Goal: Task Accomplishment & Management: Complete application form

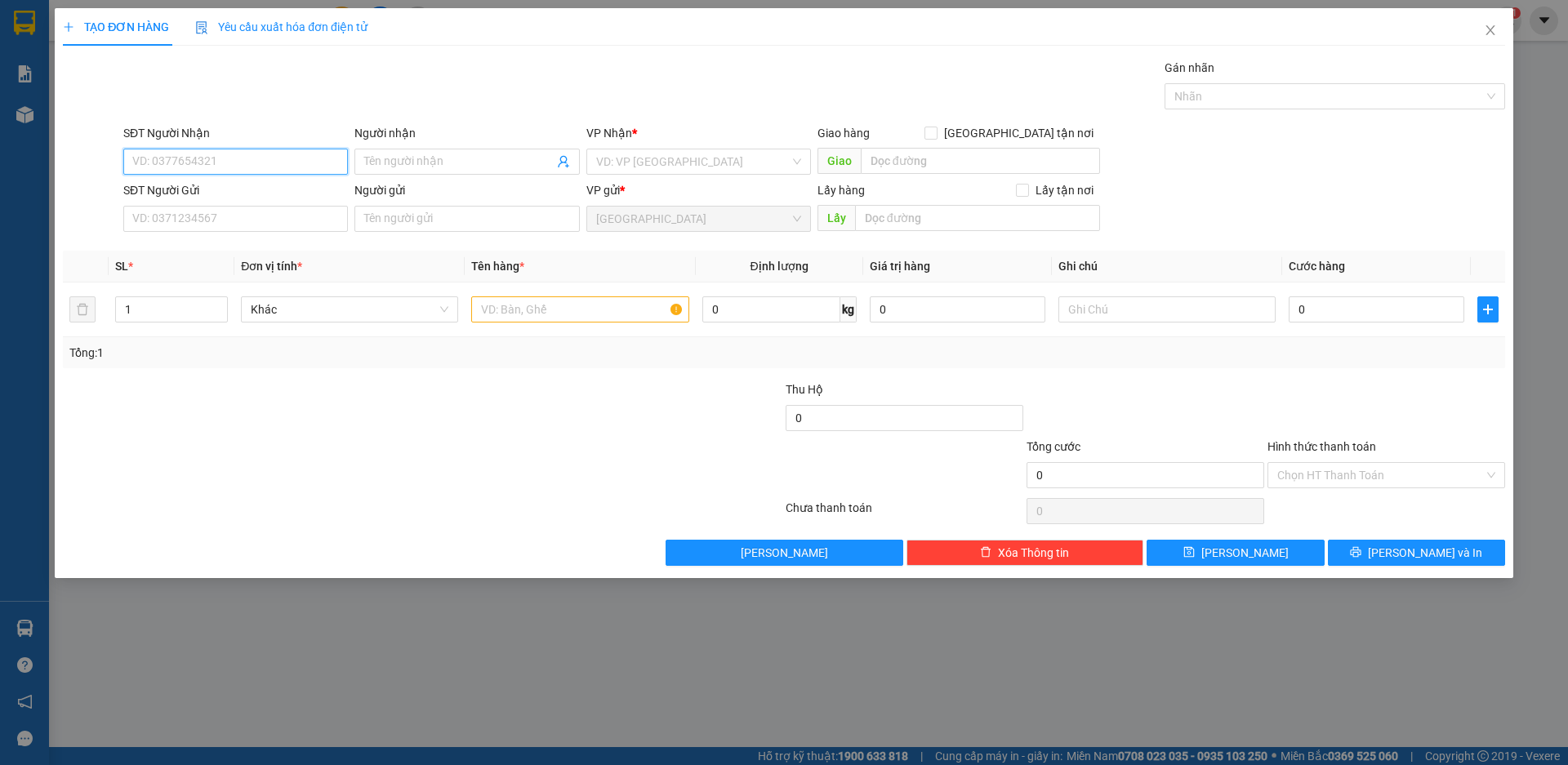
click at [252, 151] on input "SĐT Người Nhận" at bounding box center [235, 161] width 224 height 26
type input "0903161644"
click at [234, 185] on div "0903161644 - CÔ TRÂM" at bounding box center [235, 194] width 224 height 26
type input "CÔ TRÂM"
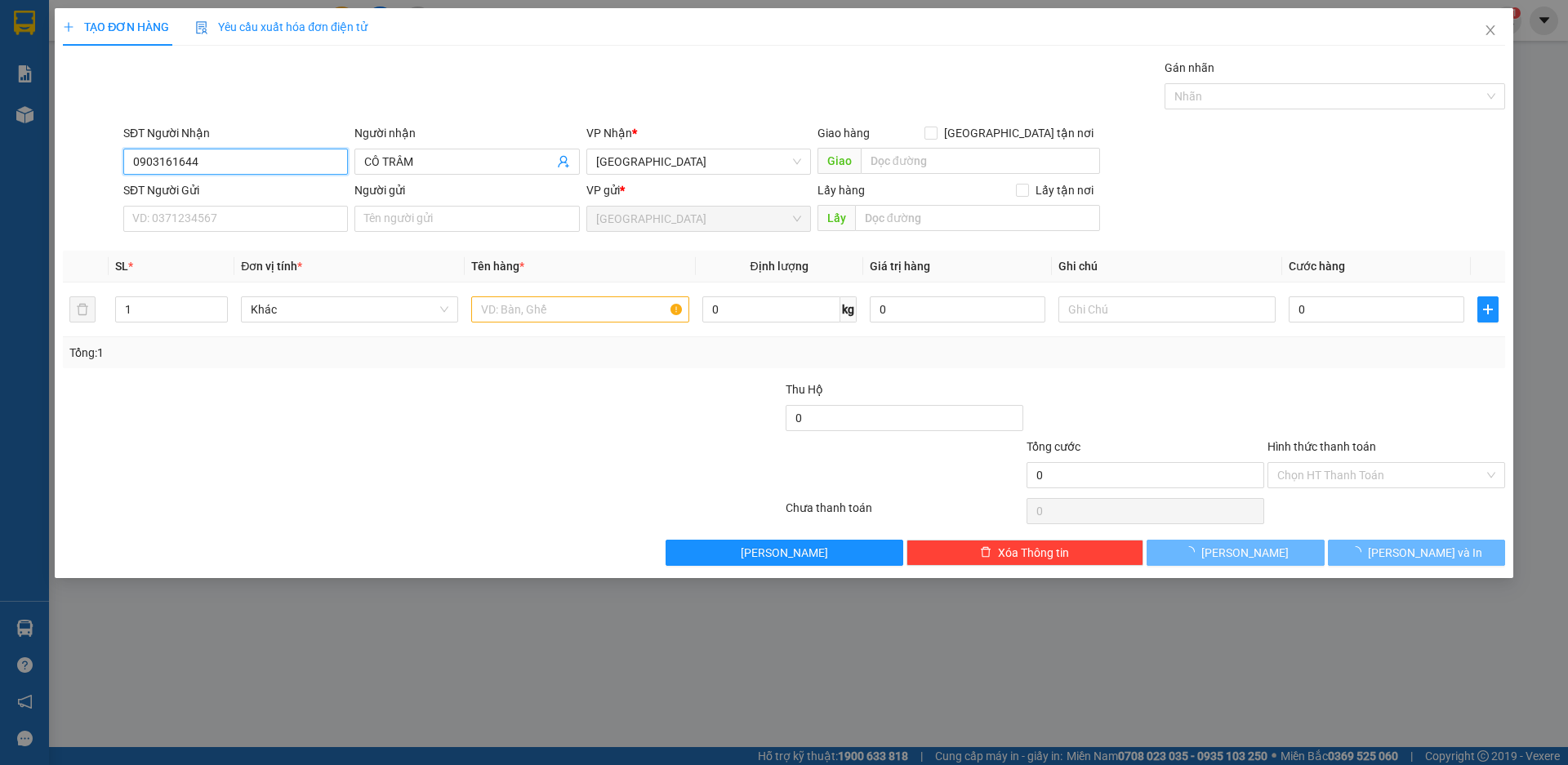
type input "400.000"
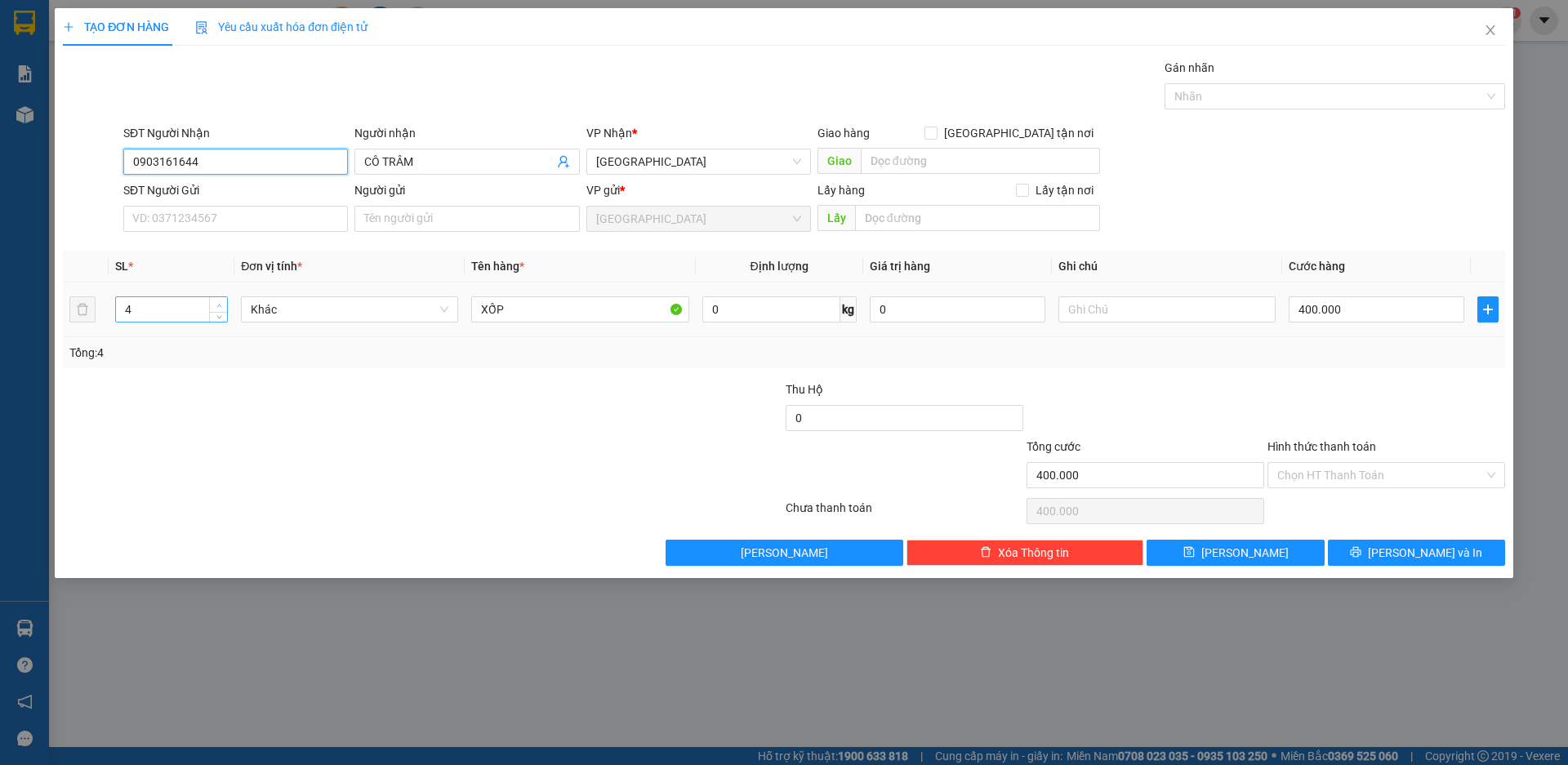
type input "0903161644"
type input "5"
click at [219, 298] on span "Increase Value" at bounding box center [218, 304] width 18 height 14
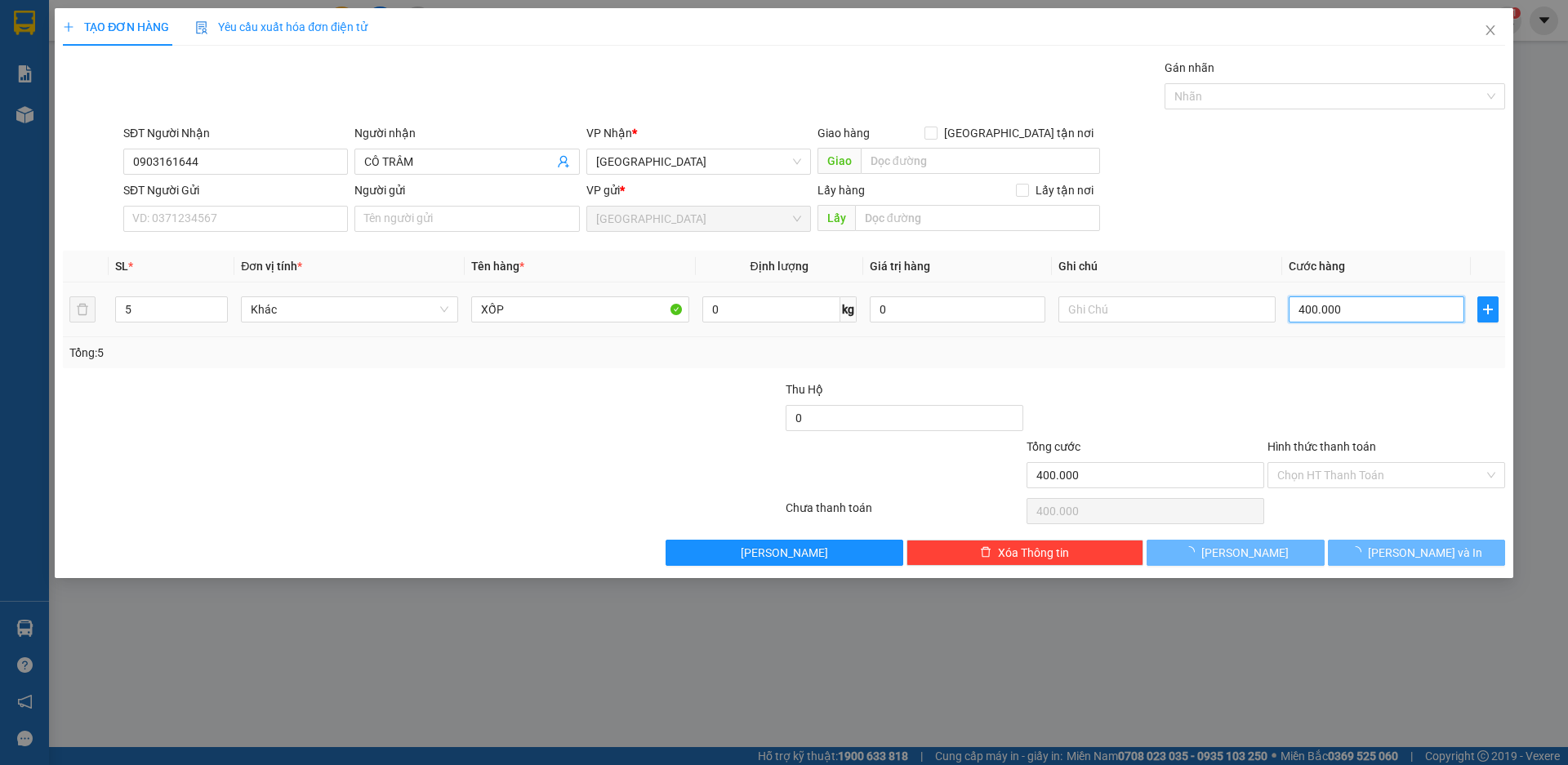
click at [1364, 313] on input "400.000" at bounding box center [1377, 309] width 175 height 26
type input "0"
type input "5"
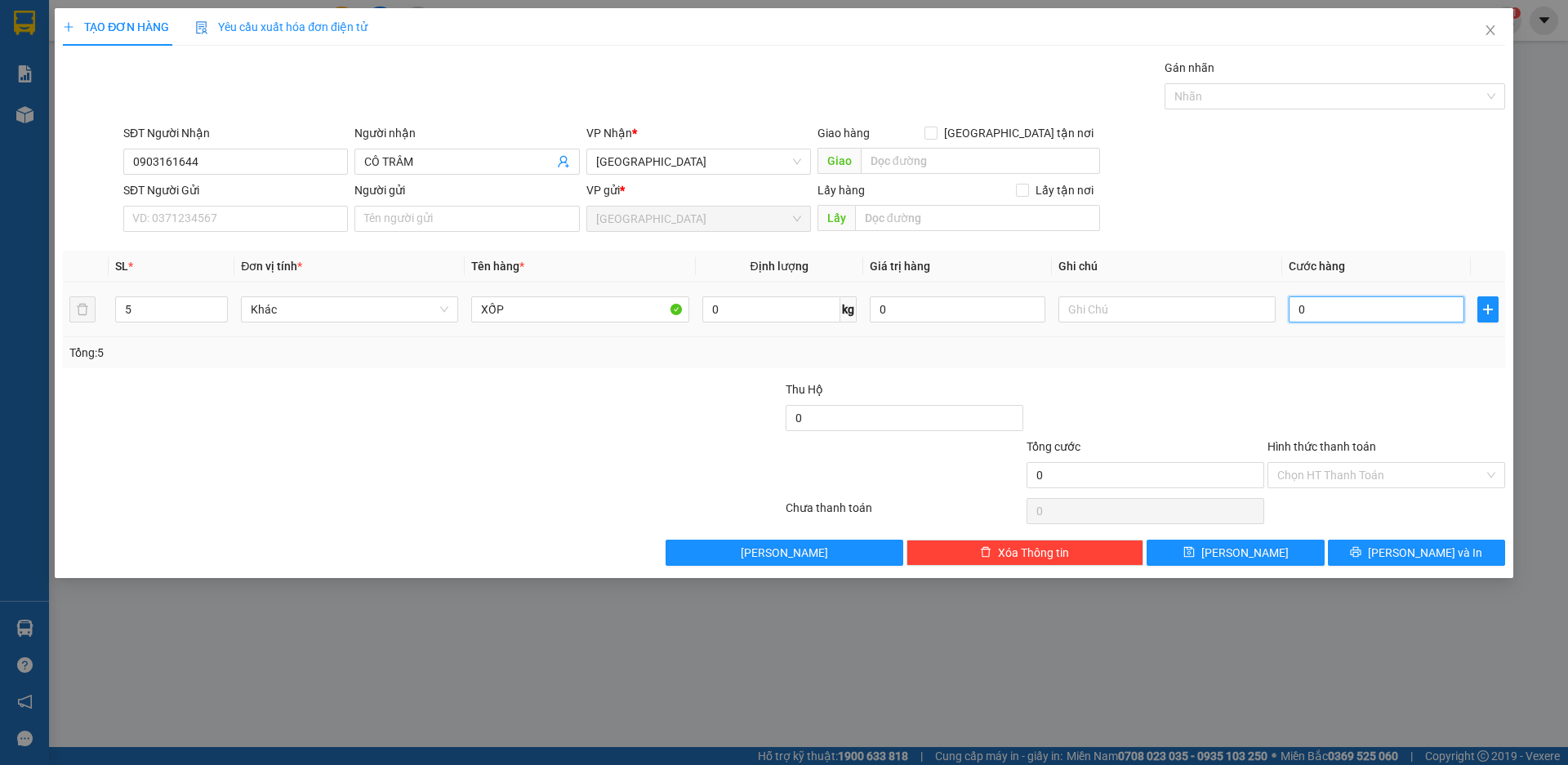
type input "5"
type input "05"
type input "50"
type input "0.500"
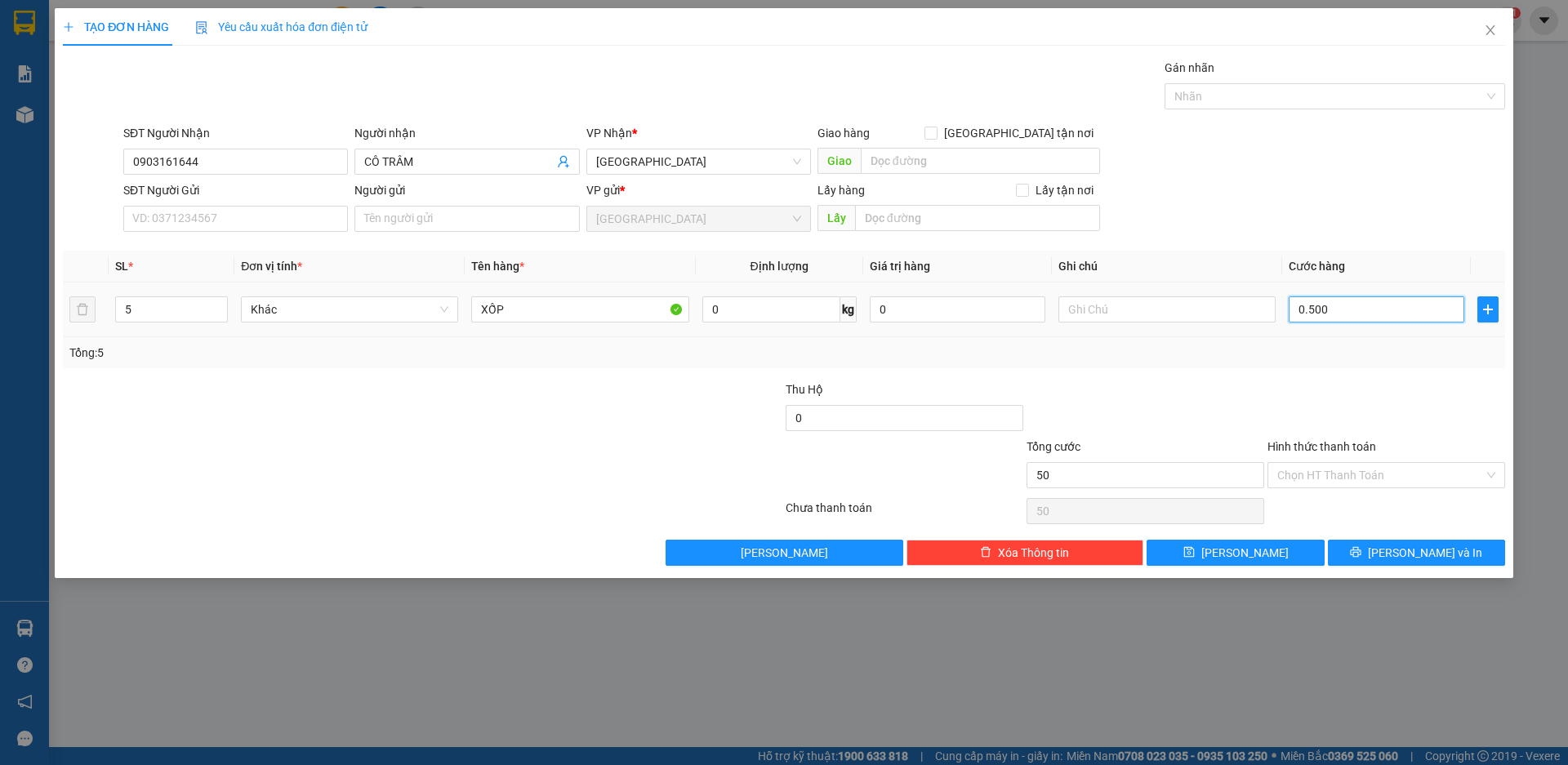
type input "500"
type input "50"
type input "0"
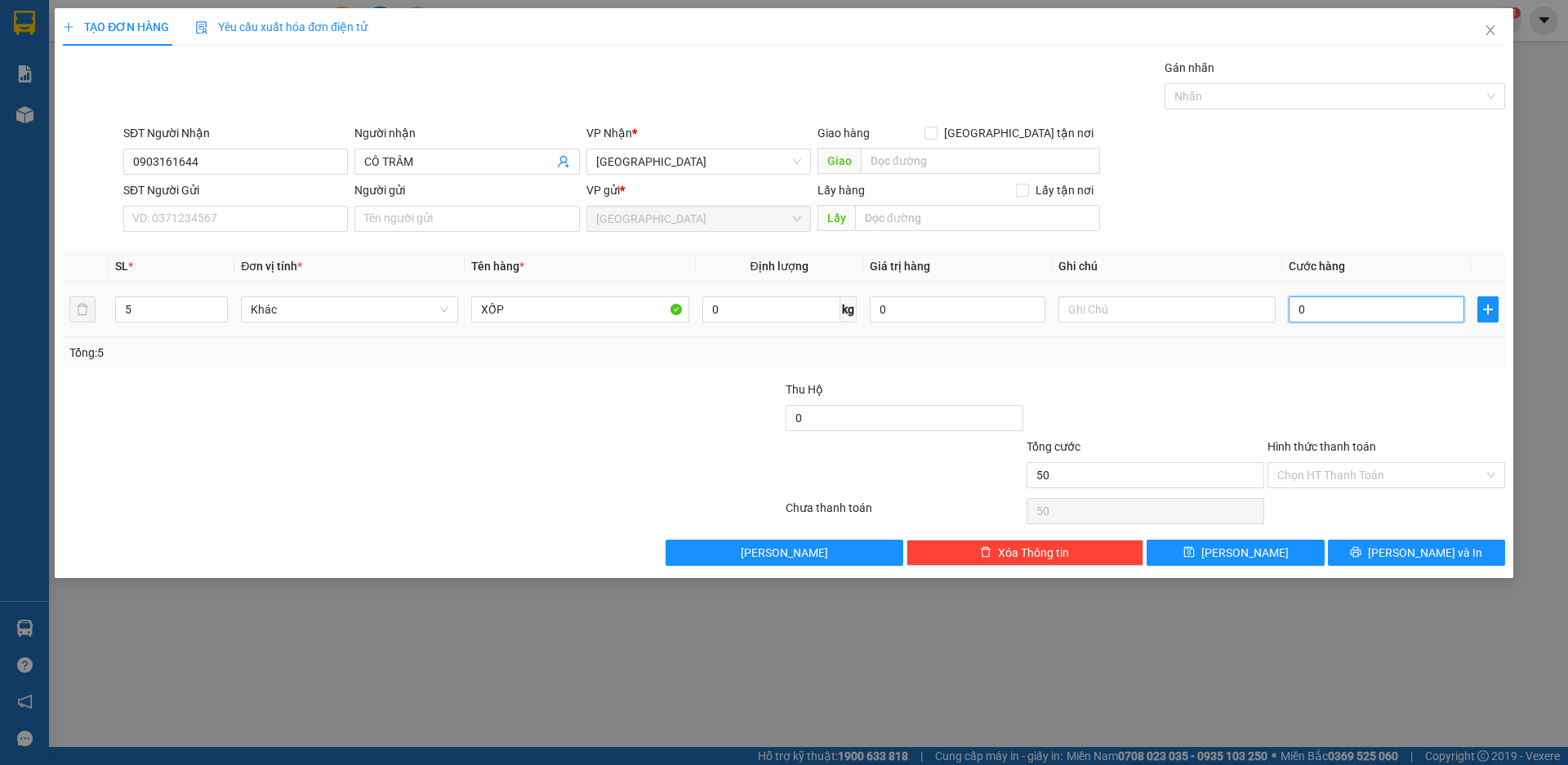
type input "0"
click at [1295, 315] on input "0" at bounding box center [1377, 309] width 175 height 26
type input "50"
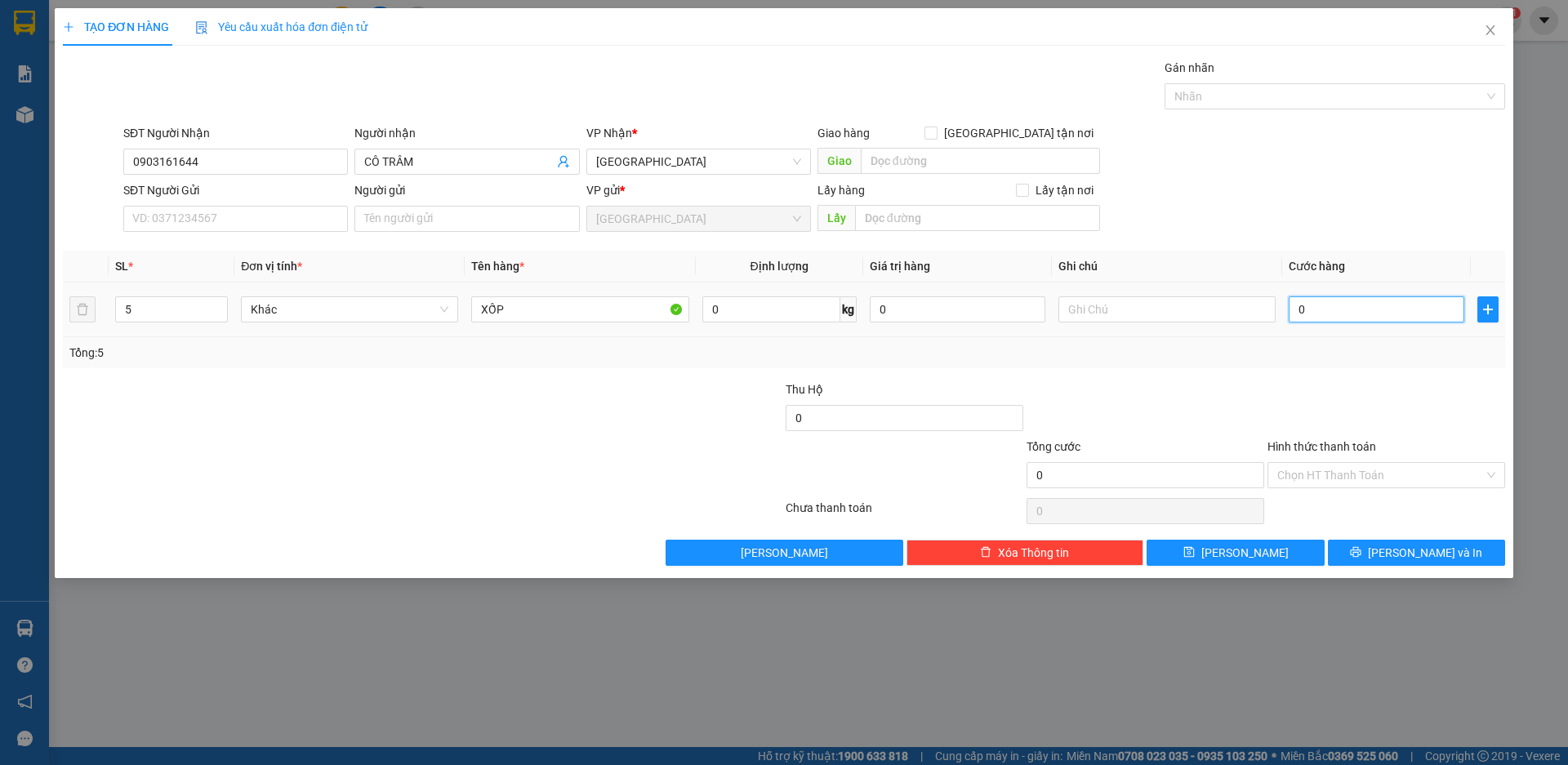
type input "50"
type input "500"
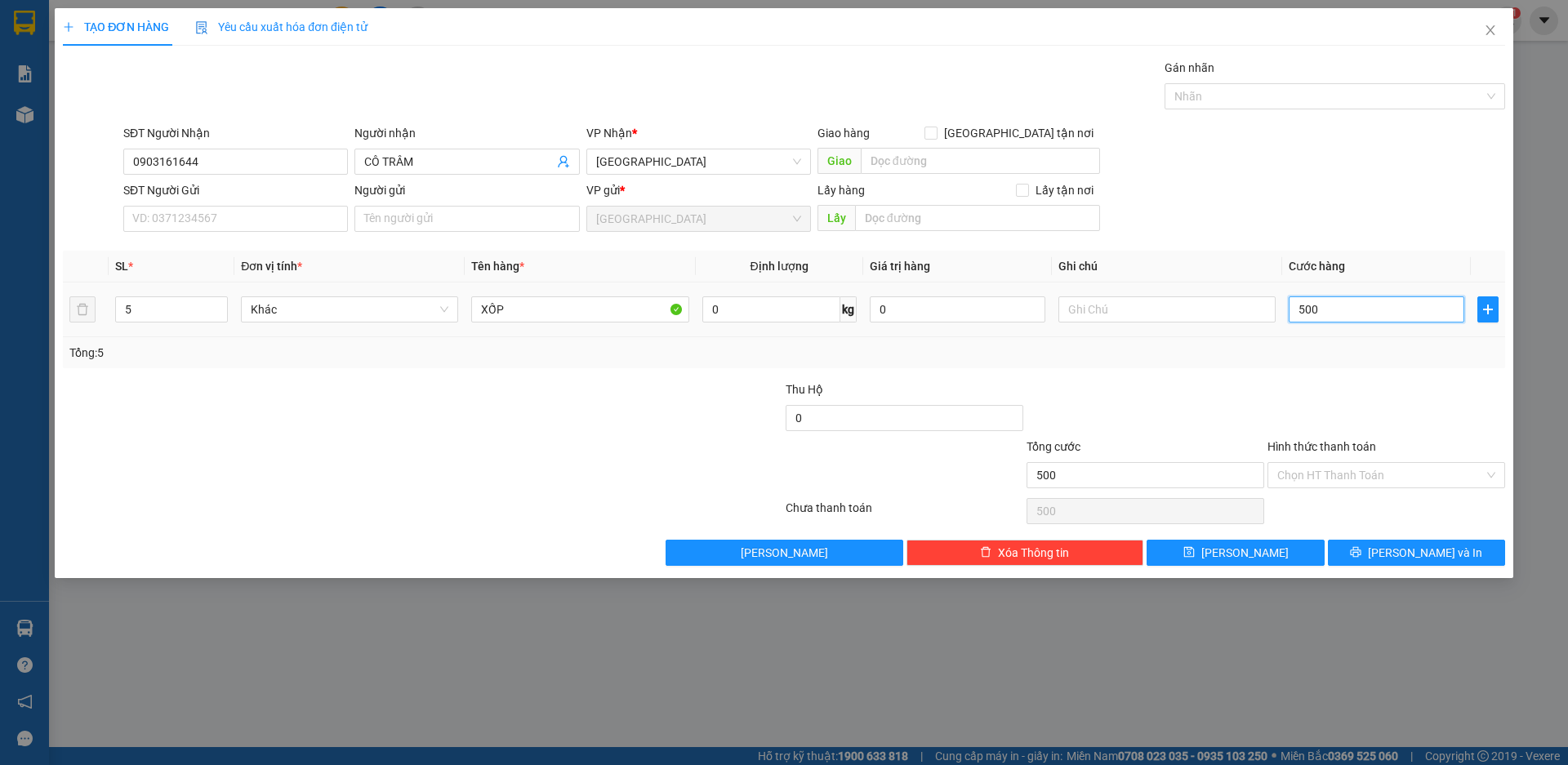
type input "5.000"
type input "50.000"
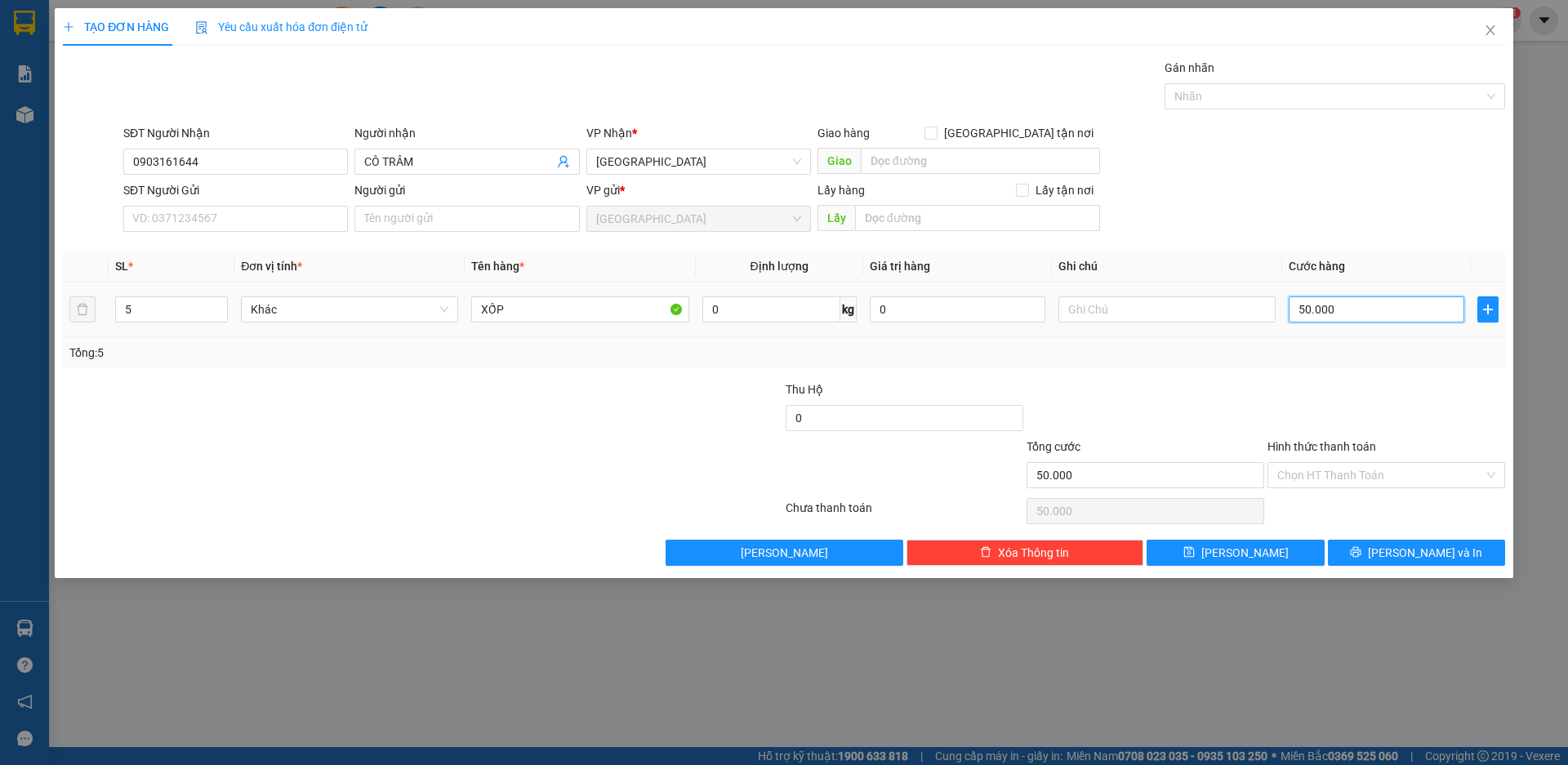
type input "500.000"
click at [1349, 464] on input "Hình thức thanh toán" at bounding box center [1380, 475] width 207 height 24
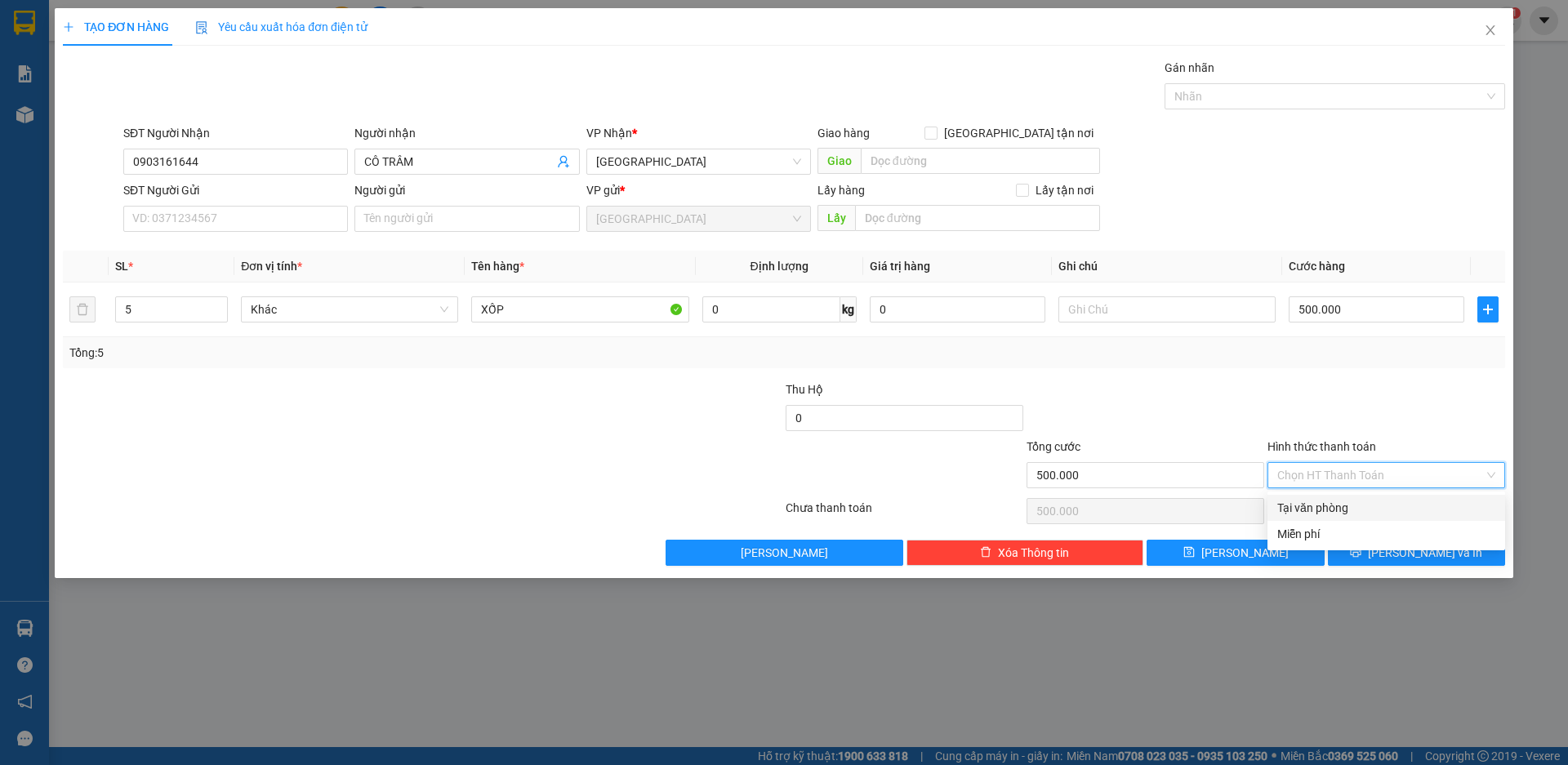
drag, startPoint x: 1335, startPoint y: 510, endPoint x: 1345, endPoint y: 509, distance: 10.0
click at [1338, 510] on div "Tại văn phòng" at bounding box center [1386, 507] width 218 height 18
type input "0"
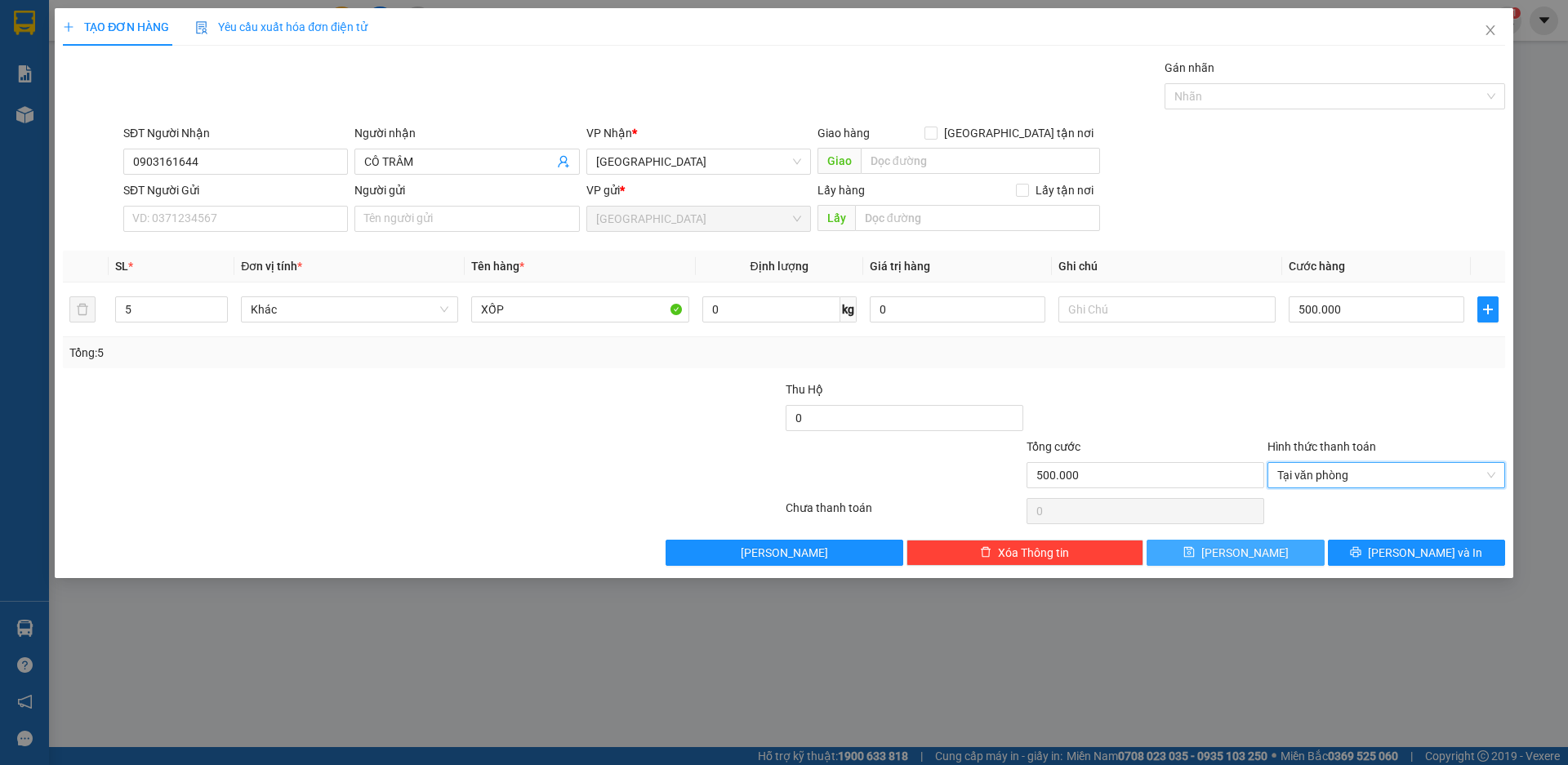
click at [1246, 551] on span "[PERSON_NAME]" at bounding box center [1245, 552] width 88 height 18
type input "0"
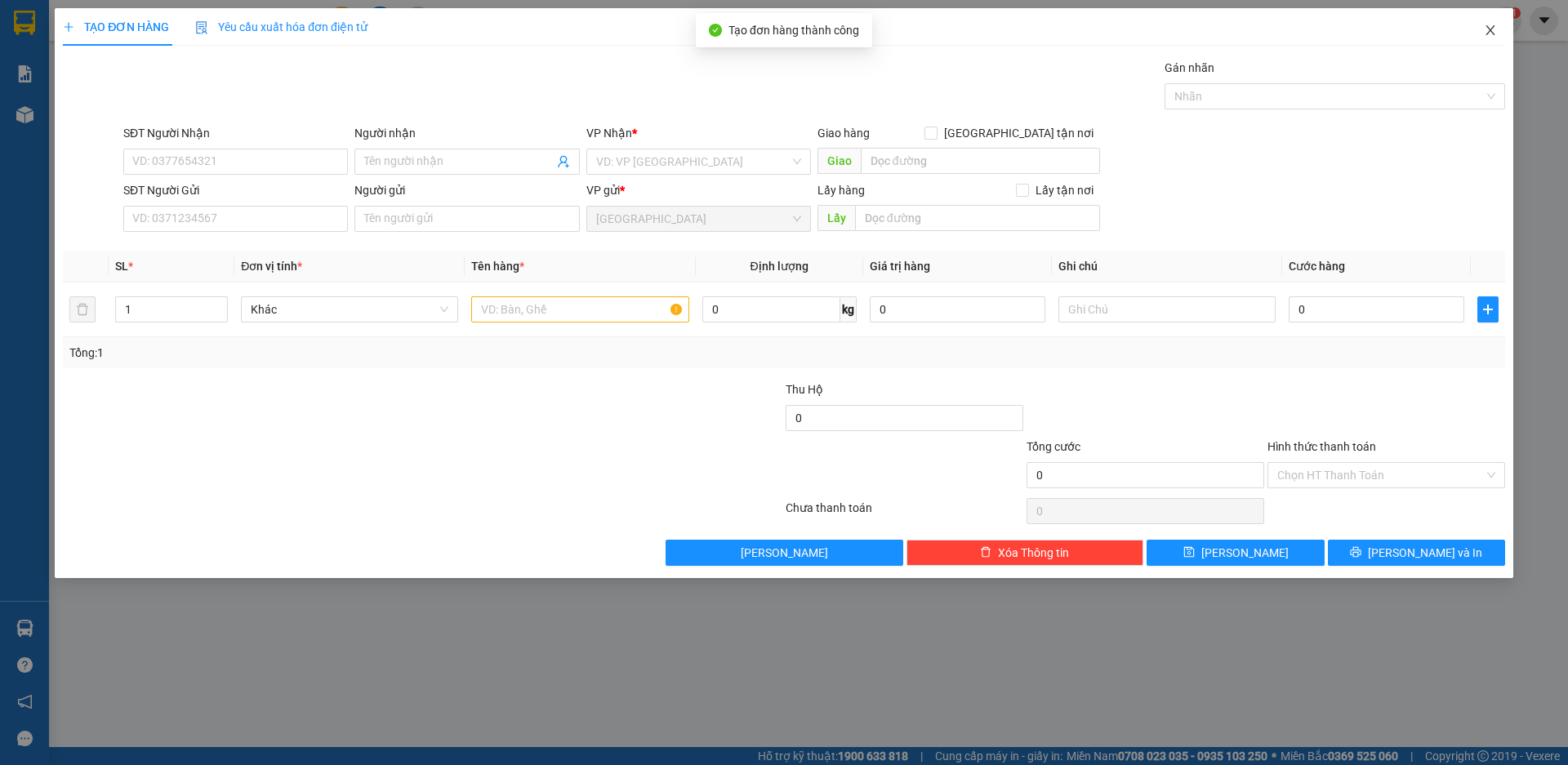
click at [1492, 30] on icon "close" at bounding box center [1490, 30] width 13 height 13
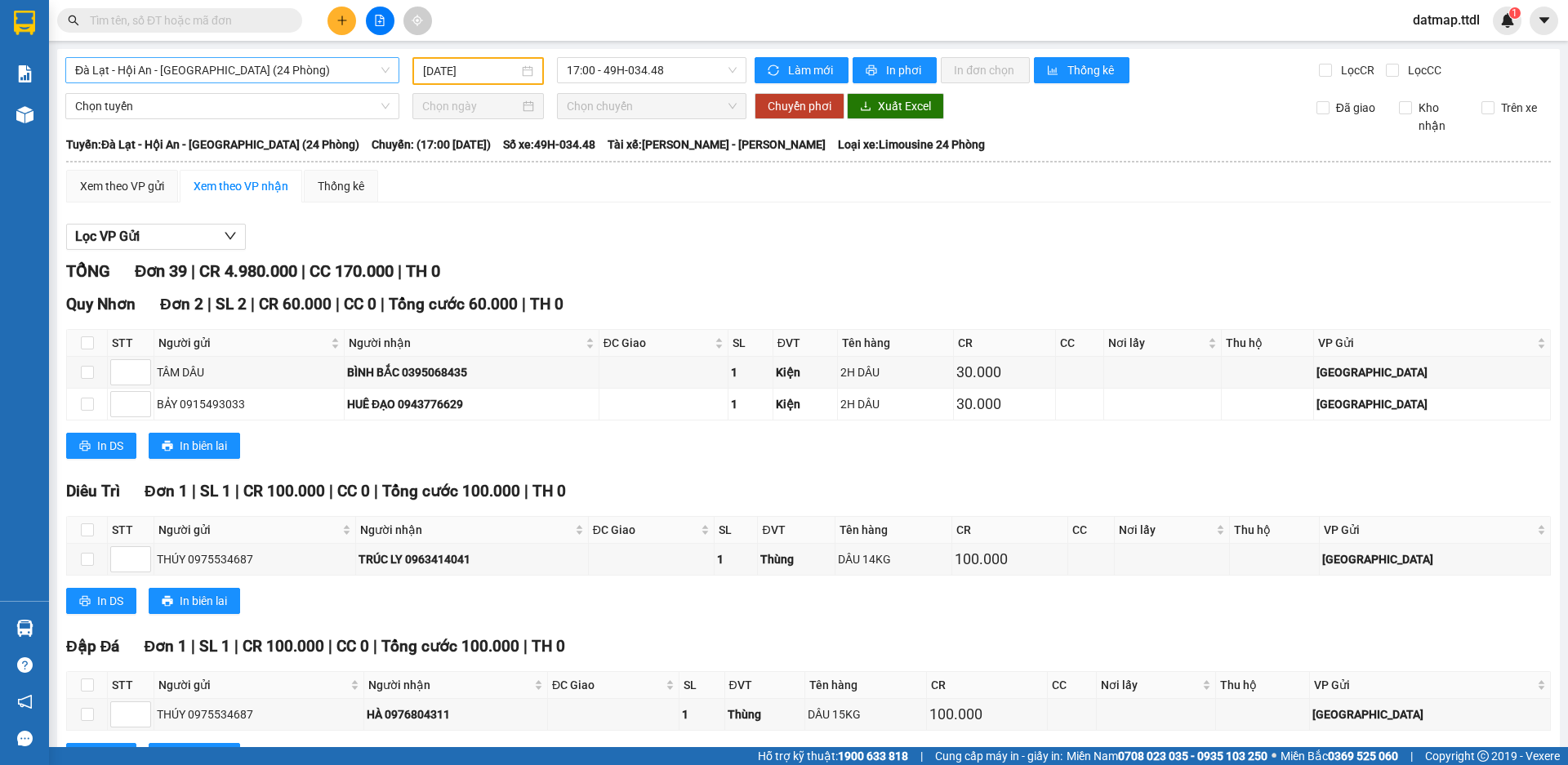
click at [143, 64] on span "Đà Lạt - Hội An - [GEOGRAPHIC_DATA] (24 Phòng)" at bounding box center [232, 70] width 315 height 24
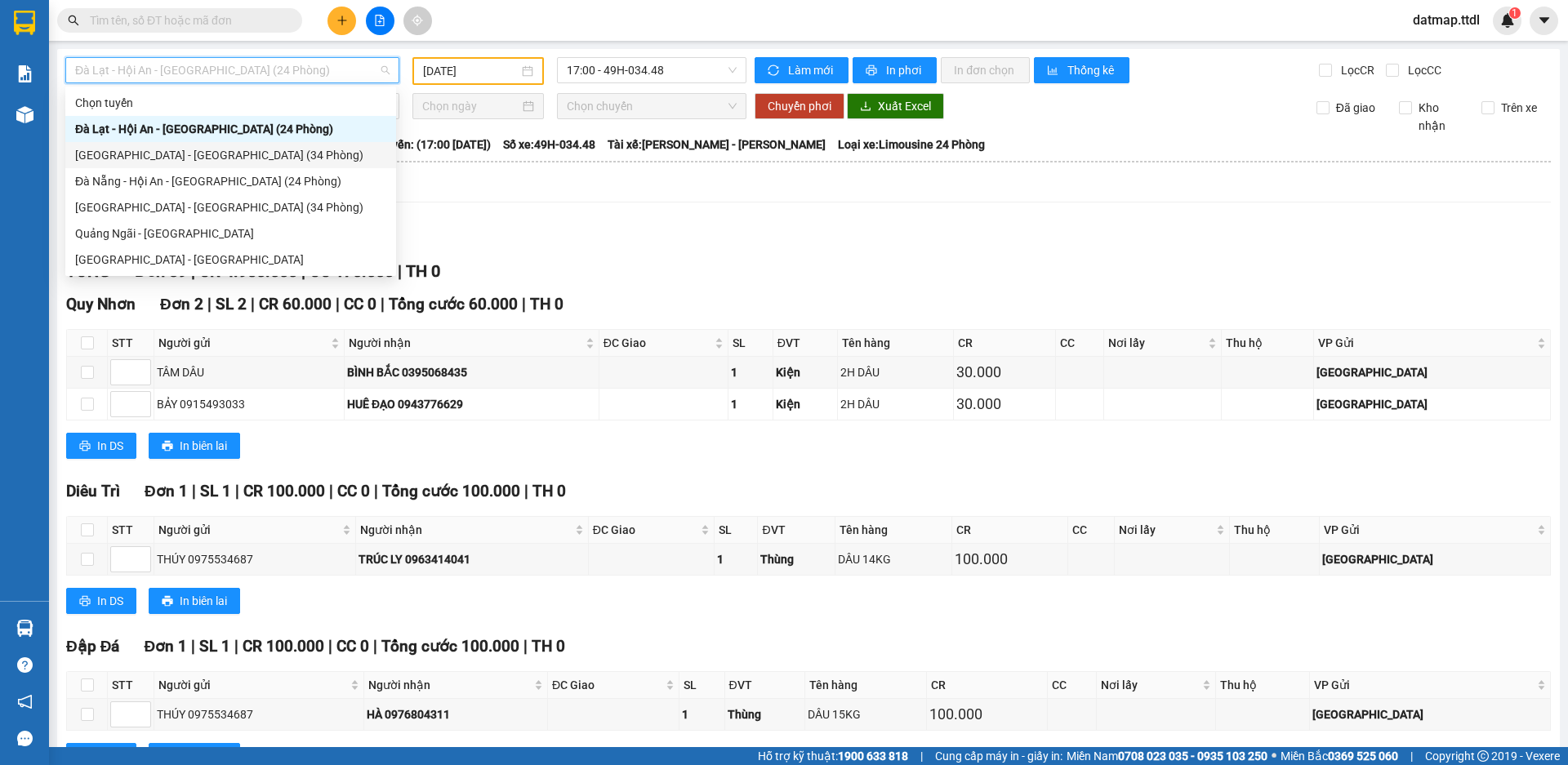
click at [132, 159] on div "[GEOGRAPHIC_DATA] - [GEOGRAPHIC_DATA] (34 Phòng)" at bounding box center [230, 154] width 311 height 18
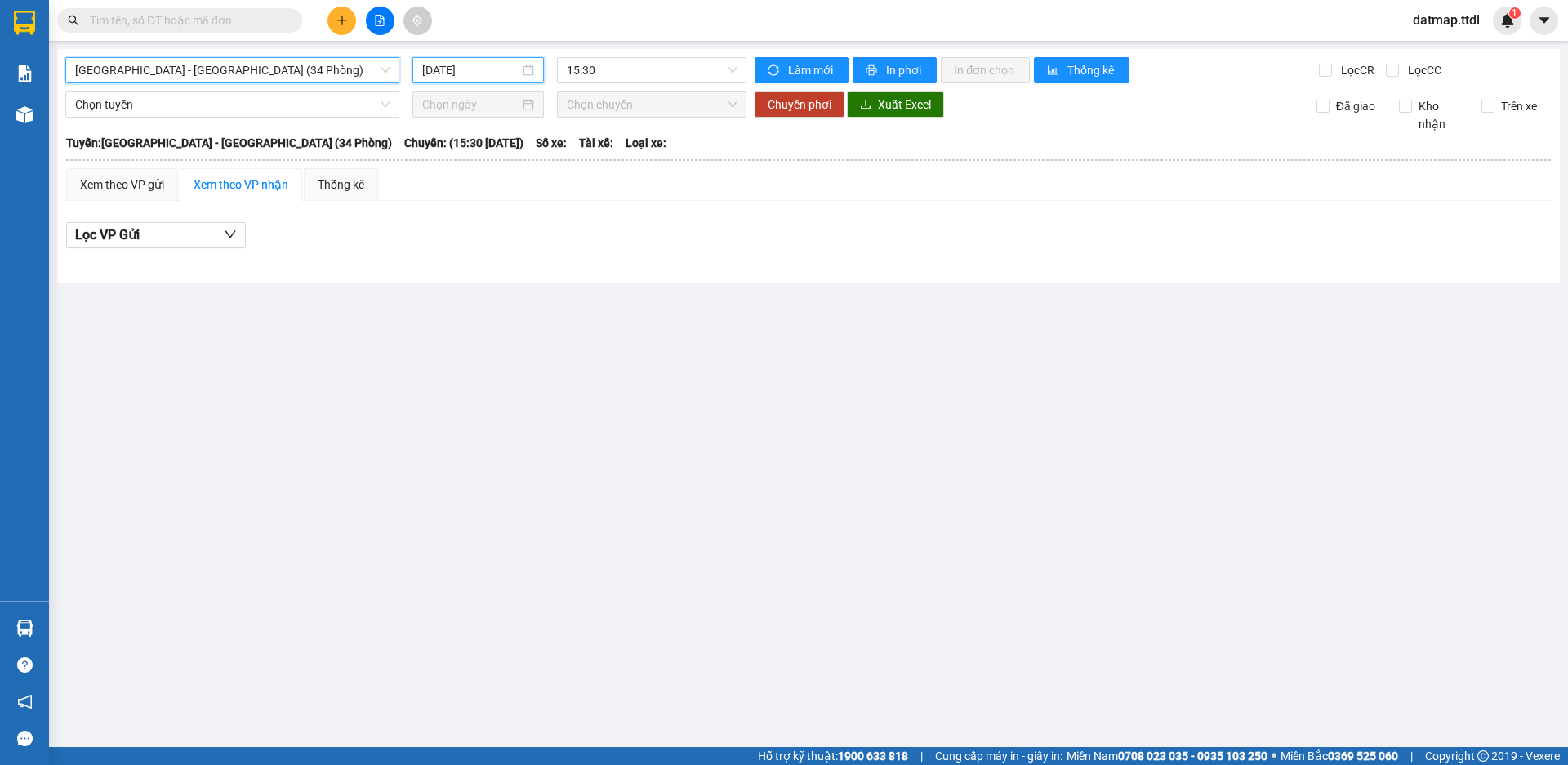
click at [465, 69] on input "[DATE]" at bounding box center [470, 70] width 97 height 18
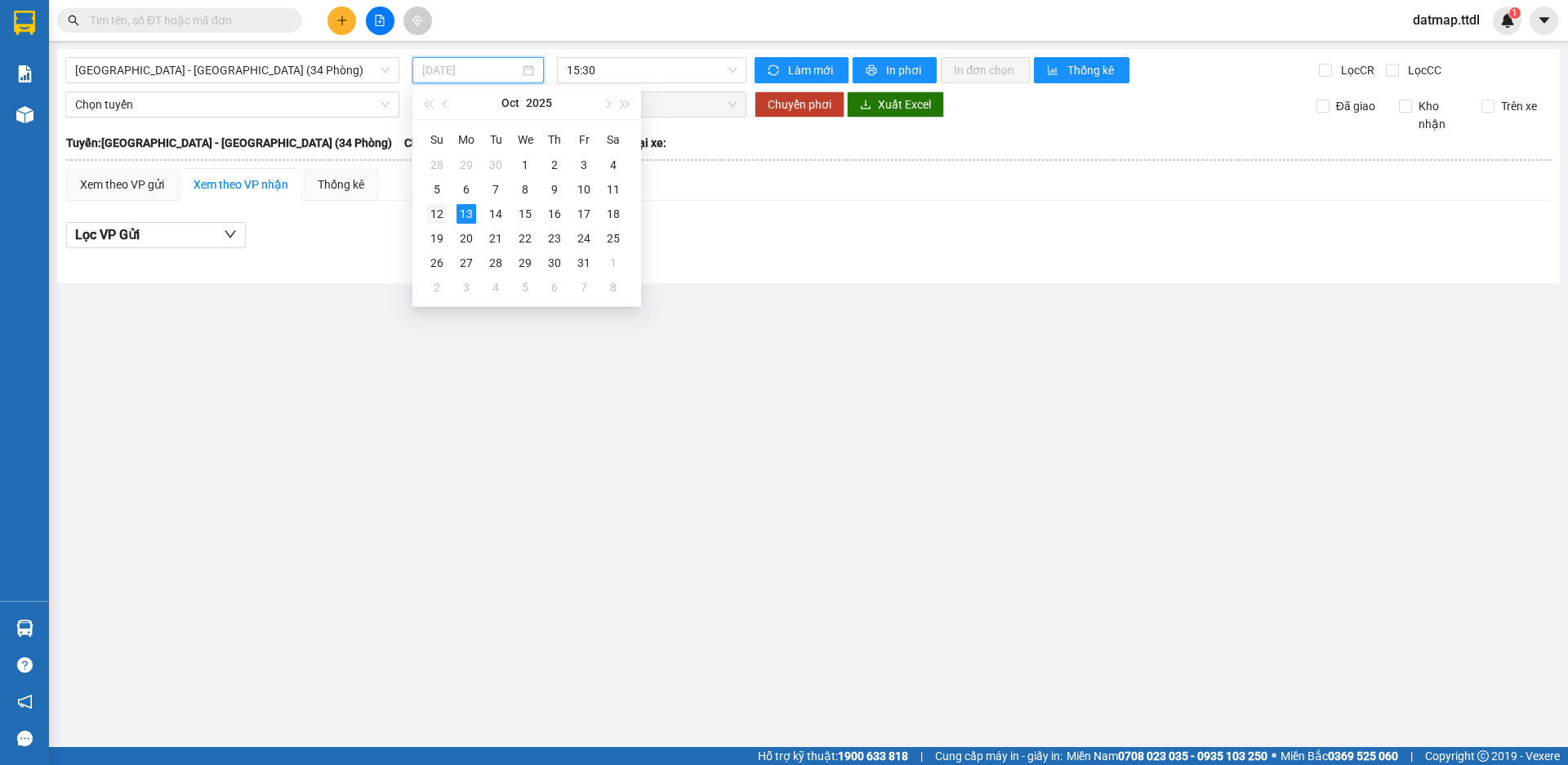
click at [436, 213] on div "12" at bounding box center [436, 213] width 19 height 19
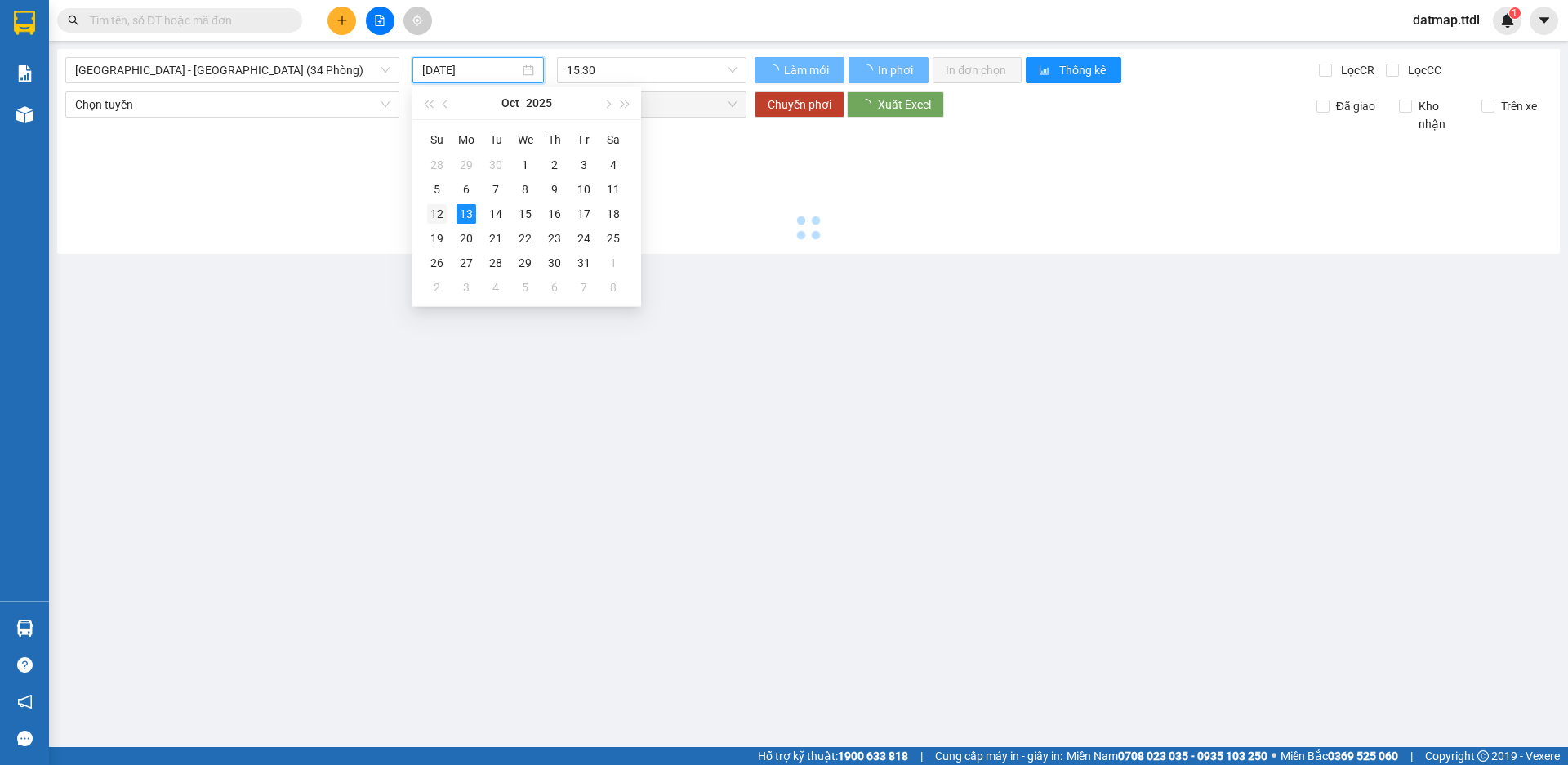
type input "[DATE]"
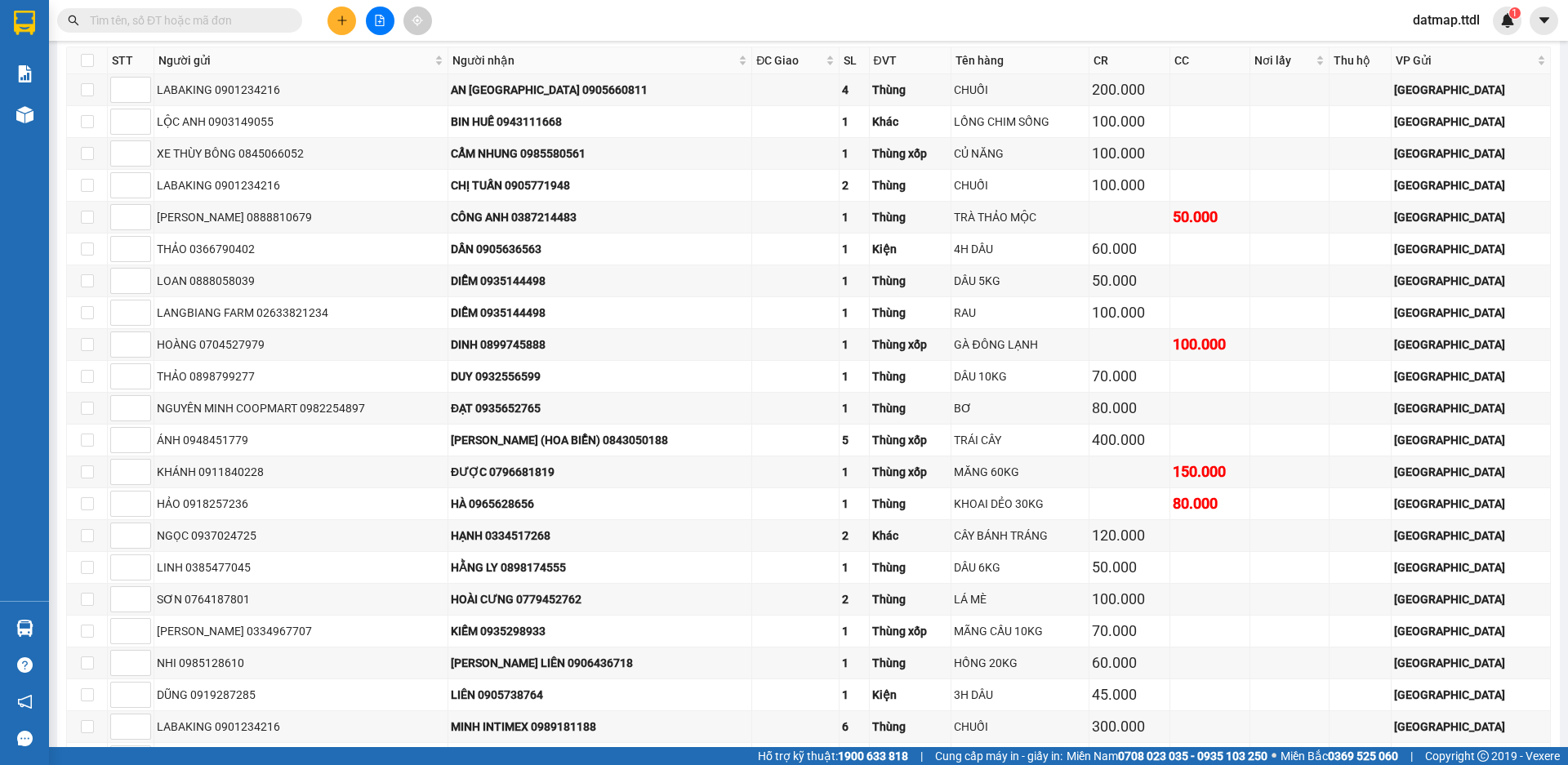
scroll to position [3128, 0]
